Goal: Task Accomplishment & Management: Manage account settings

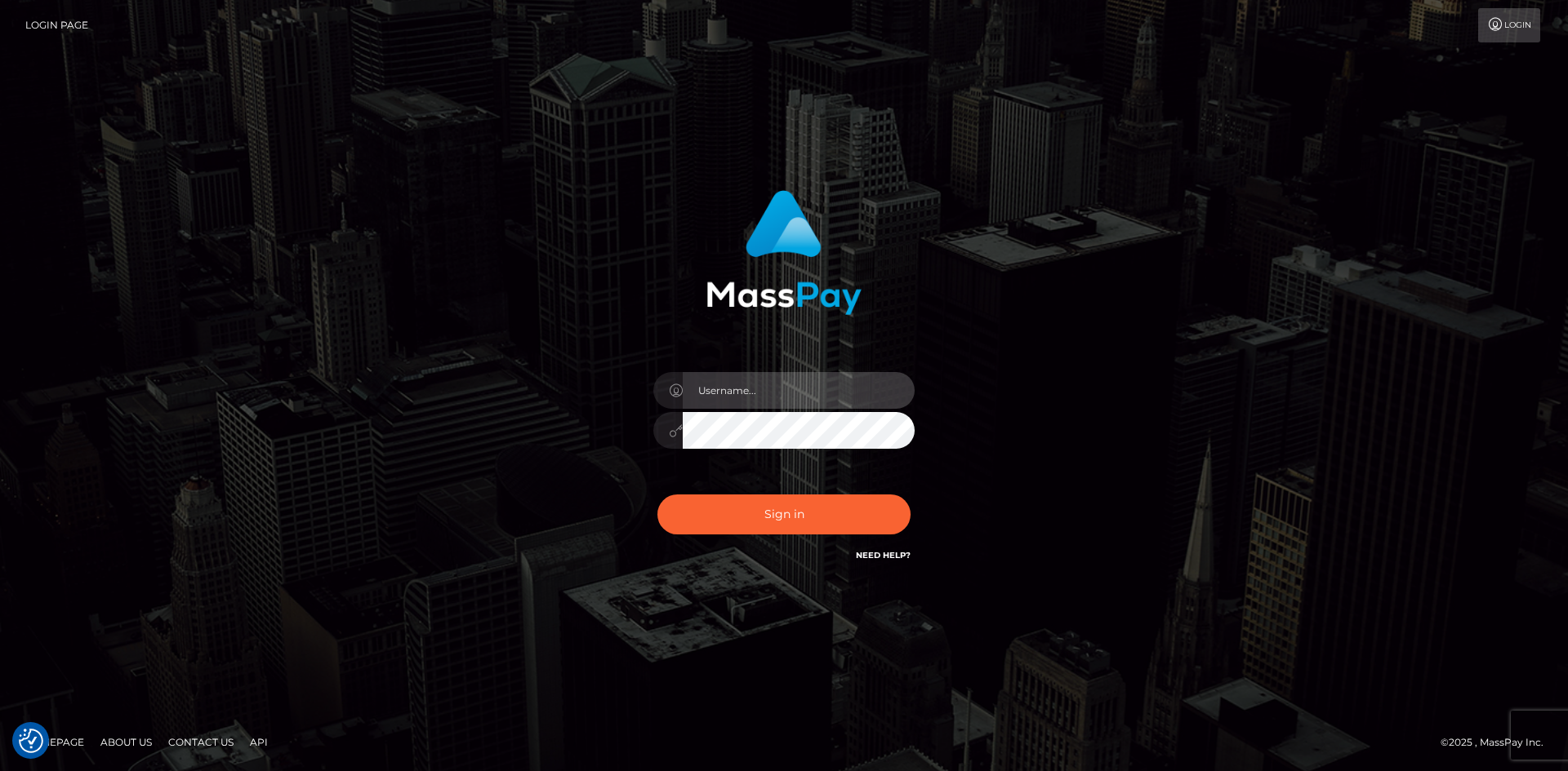
click at [797, 394] on input "text" at bounding box center [799, 391] width 232 height 37
type input "imasquidowo@gmail.com"
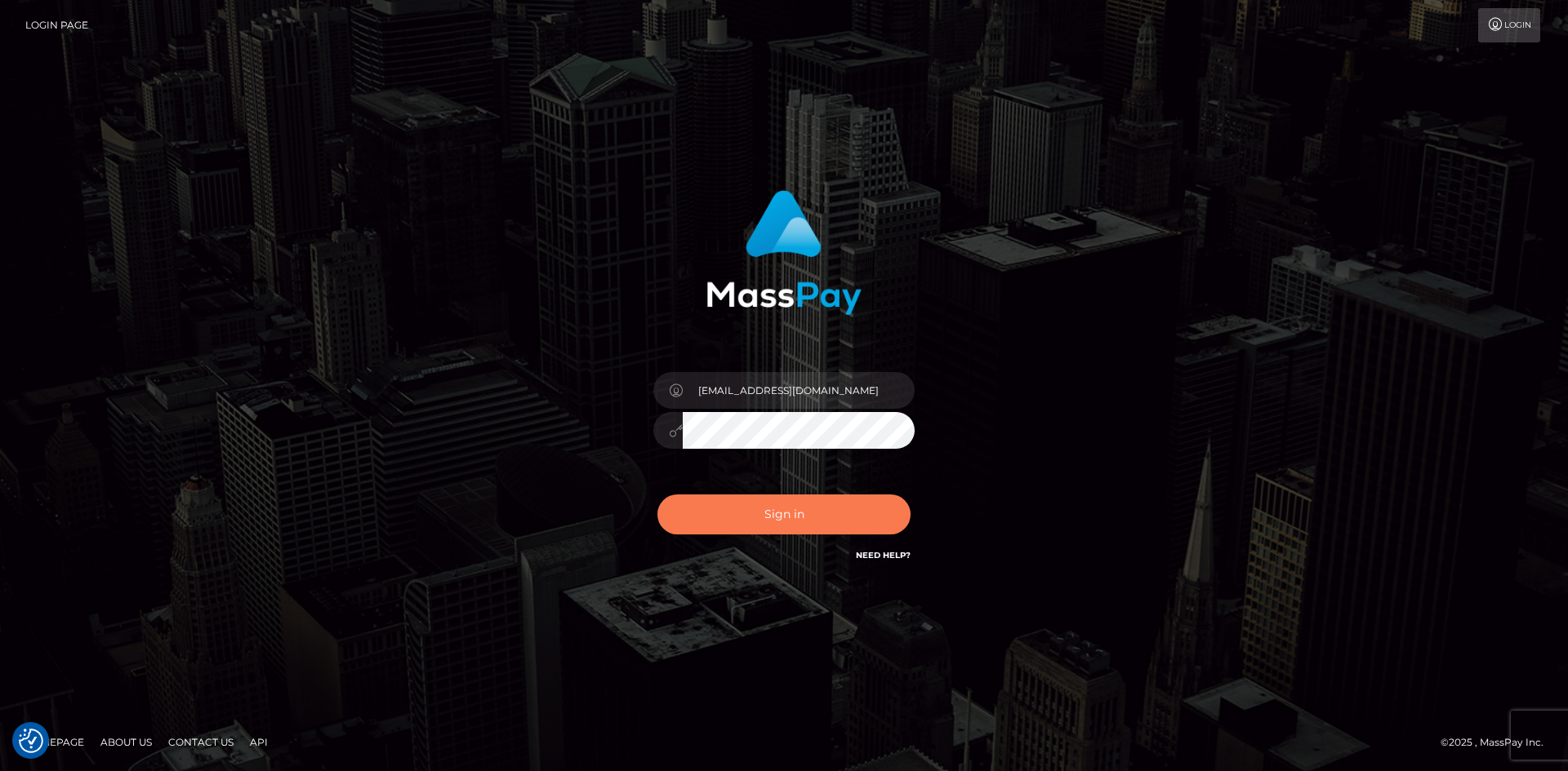
click at [780, 517] on button "Sign in" at bounding box center [784, 514] width 254 height 40
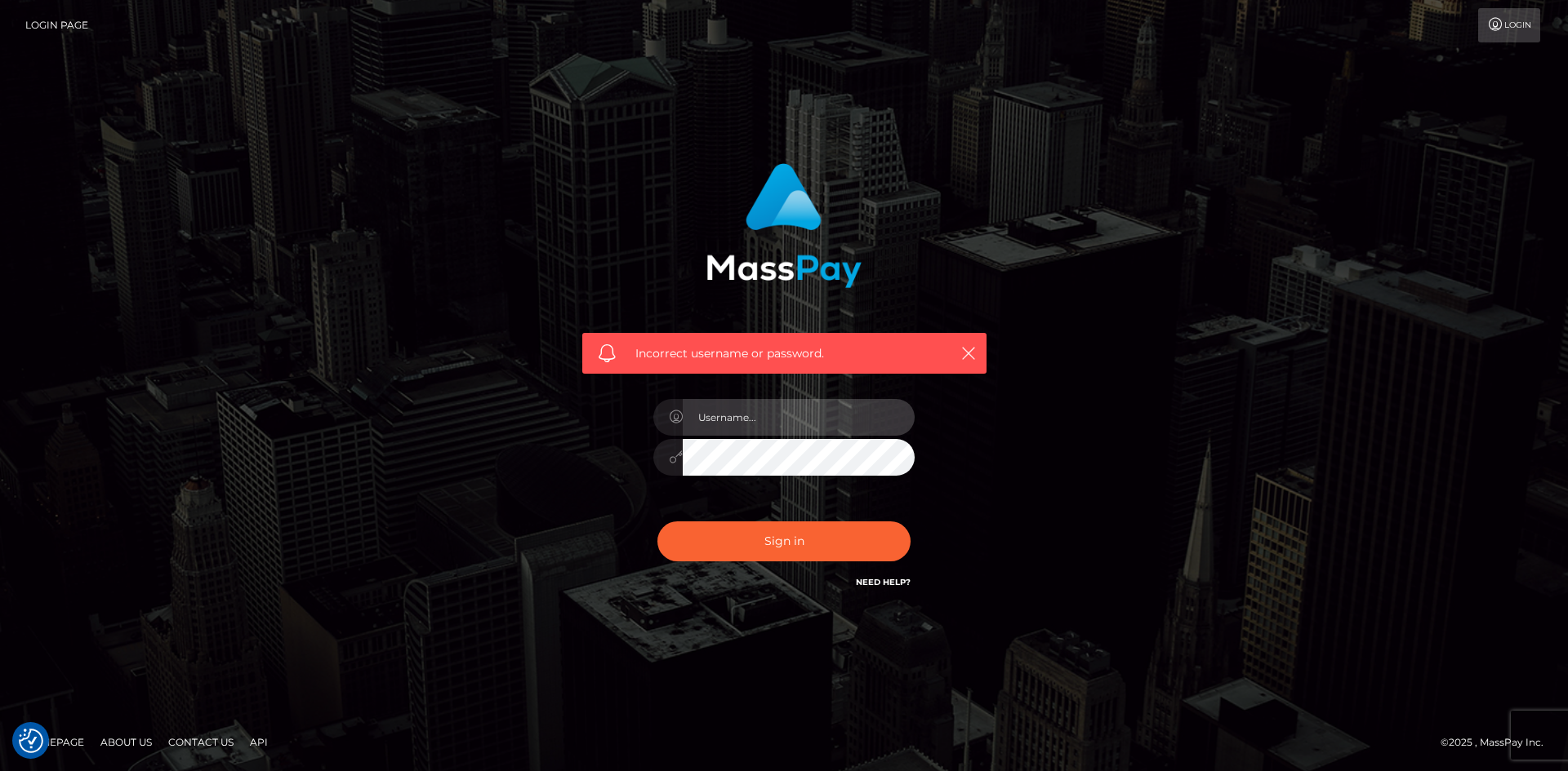
click at [796, 409] on input "text" at bounding box center [799, 418] width 232 height 37
type input "[PERSON_NAME] [PERSON_NAME] [PERSON_NAME]"
click at [657, 521] on button "Sign in" at bounding box center [784, 541] width 254 height 40
checkbox input "true"
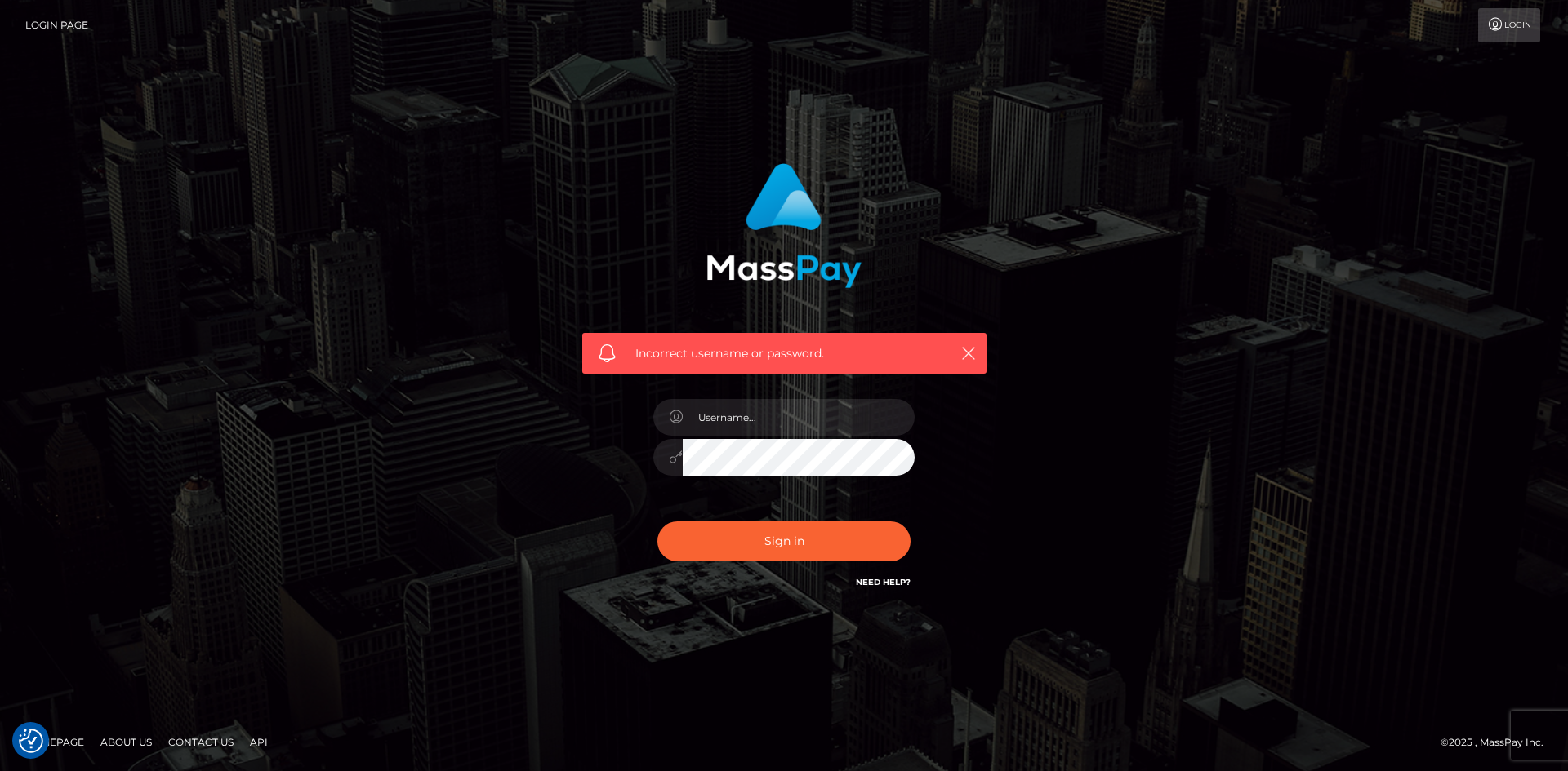
checkbox input "true"
click at [876, 585] on link "Need Help?" at bounding box center [883, 581] width 55 height 11
drag, startPoint x: 485, startPoint y: 274, endPoint x: 472, endPoint y: 263, distance: 17.0
click at [485, 274] on div "Incorrect username or password." at bounding box center [784, 385] width 931 height 469
